Goal: Task Accomplishment & Management: Manage account settings

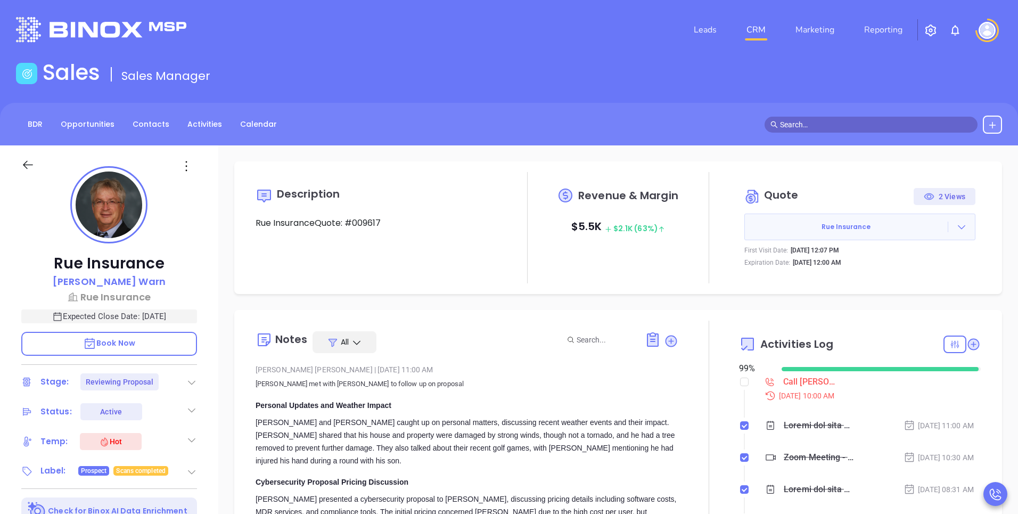
scroll to position [309, 0]
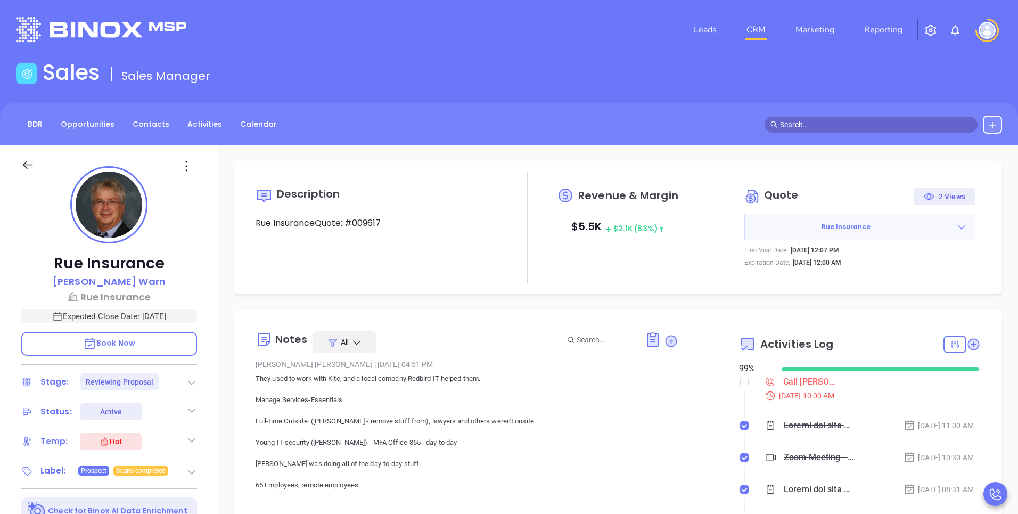
click at [988, 27] on img at bounding box center [987, 30] width 17 height 17
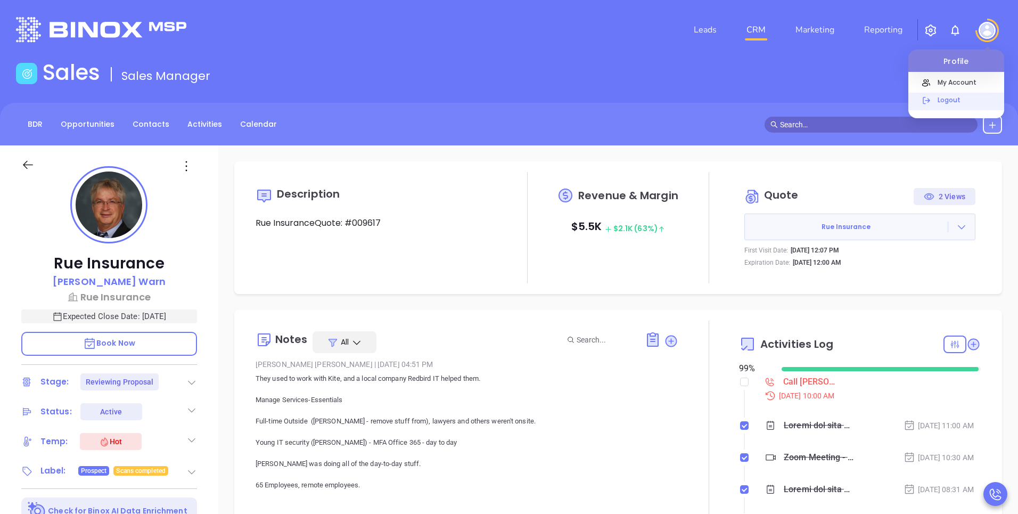
click at [944, 97] on p "Logout" at bounding box center [968, 99] width 72 height 11
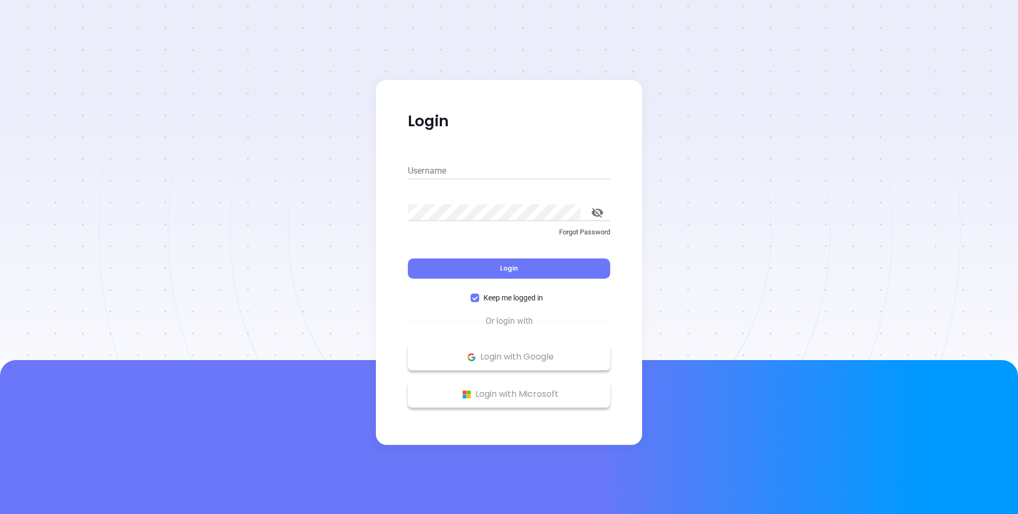
type input "[PERSON_NAME][EMAIL_ADDRESS][PERSON_NAME][DOMAIN_NAME]"
click at [486, 166] on input "[PERSON_NAME][EMAIL_ADDRESS][PERSON_NAME][DOMAIN_NAME]" at bounding box center [509, 170] width 202 height 17
click at [443, 168] on input "[PERSON_NAME][EMAIL_ADDRESS][PERSON_NAME][DOMAIN_NAME]" at bounding box center [509, 170] width 202 height 17
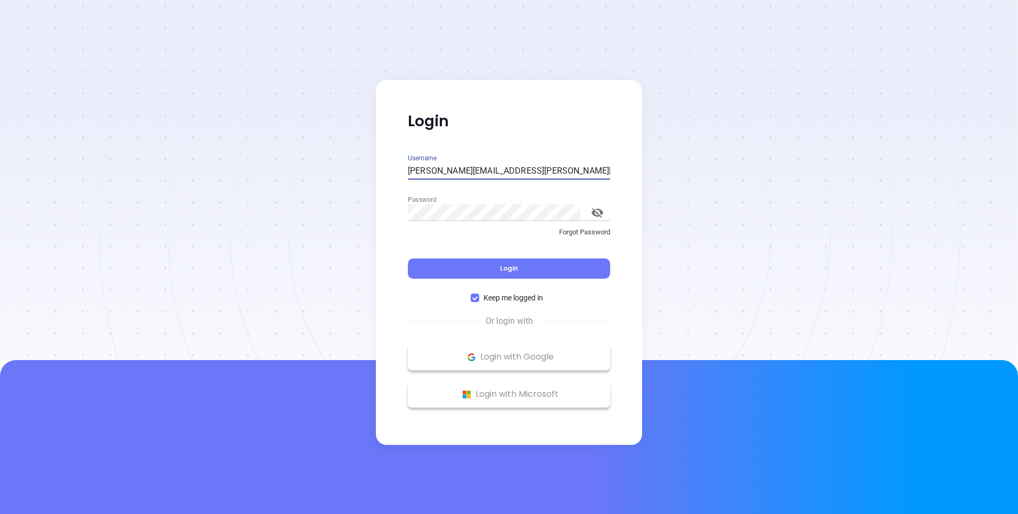
click at [443, 168] on input "[PERSON_NAME][EMAIL_ADDRESS][PERSON_NAME][DOMAIN_NAME]" at bounding box center [509, 170] width 202 height 17
type input "[EMAIL_ADDRESS][DOMAIN_NAME]"
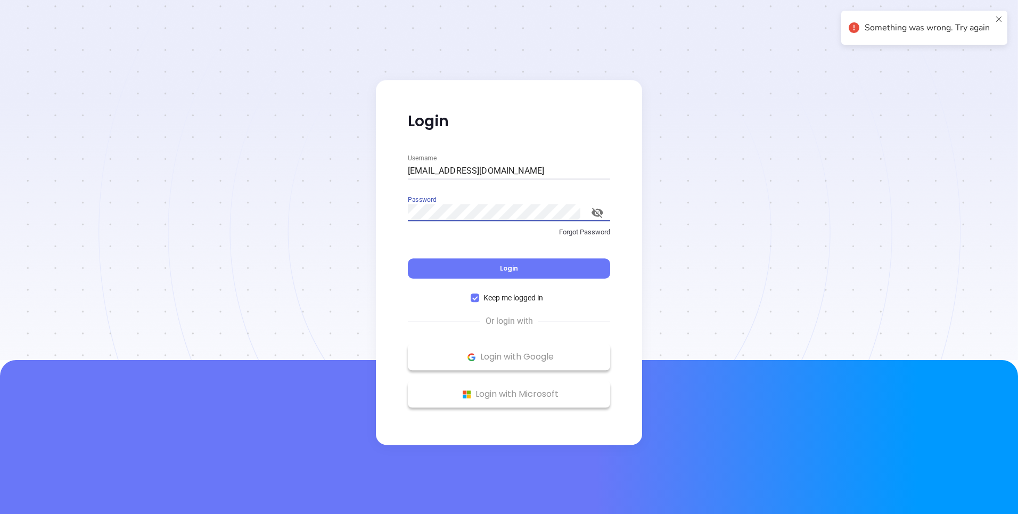
click at [576, 155] on div "Username [EMAIL_ADDRESS][DOMAIN_NAME]" at bounding box center [509, 167] width 202 height 27
click at [602, 212] on icon "toggle password visibility" at bounding box center [598, 213] width 12 height 10
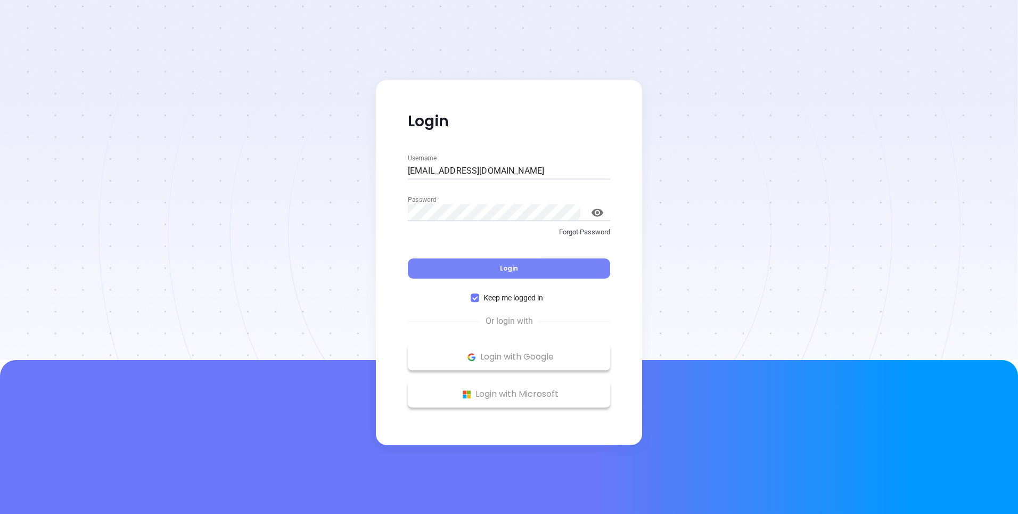
click at [434, 270] on button "Login" at bounding box center [509, 268] width 202 height 20
